Goal: Check status: Check status

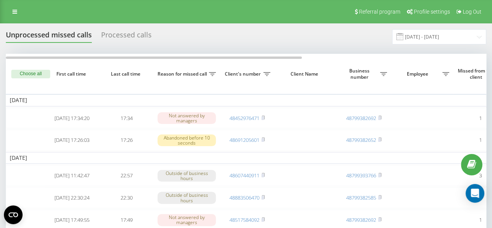
click at [125, 35] on div "Processed calls" at bounding box center [126, 37] width 51 height 12
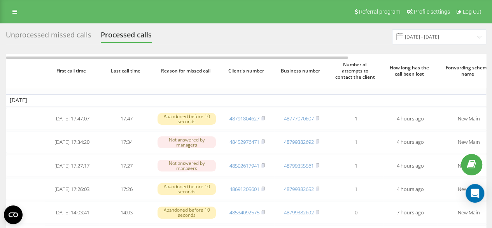
click at [72, 40] on div "Unprocessed missed calls" at bounding box center [49, 37] width 86 height 12
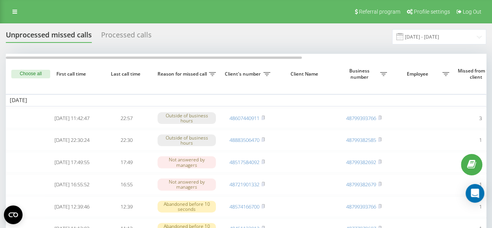
click at [104, 31] on div "Processed calls" at bounding box center [126, 37] width 51 height 12
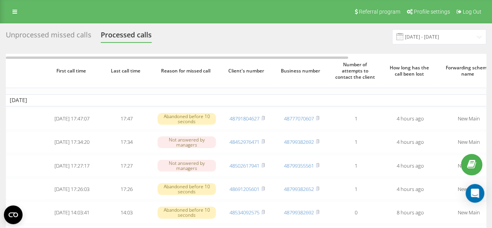
click at [72, 36] on div "Unprocessed missed calls" at bounding box center [49, 37] width 86 height 12
